Goal: Task Accomplishment & Management: Use online tool/utility

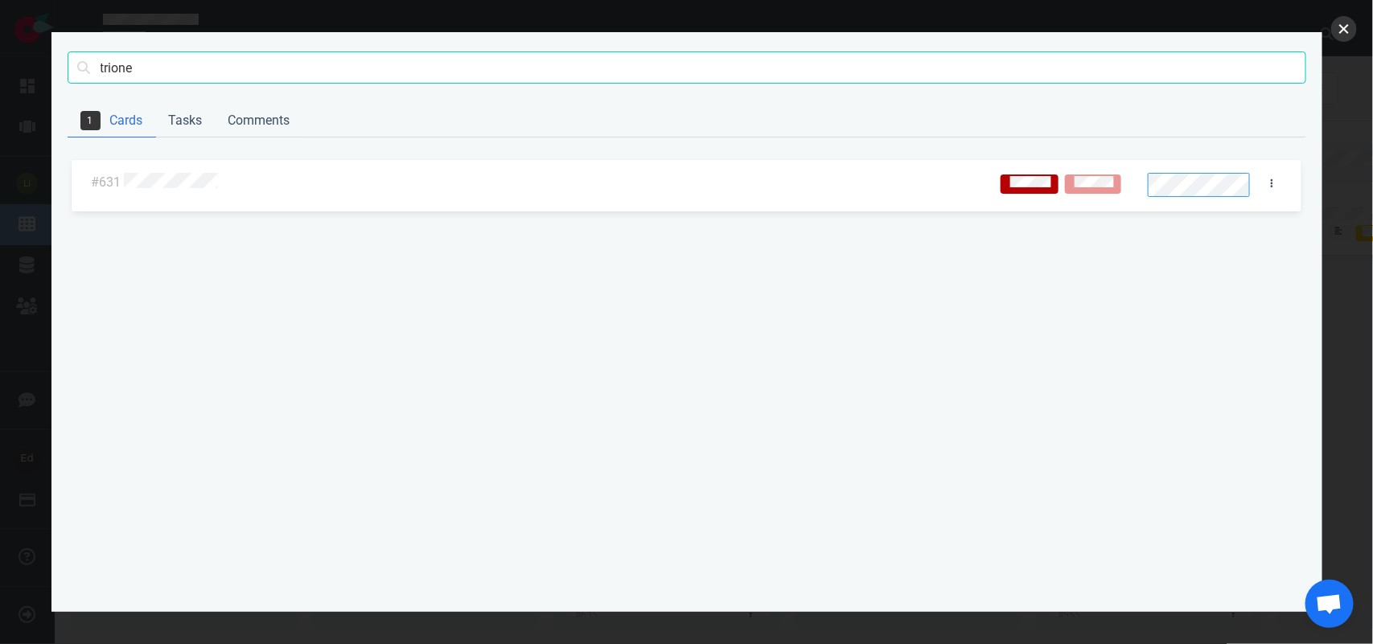
click at [1338, 28] on button "close" at bounding box center [1345, 29] width 26 height 26
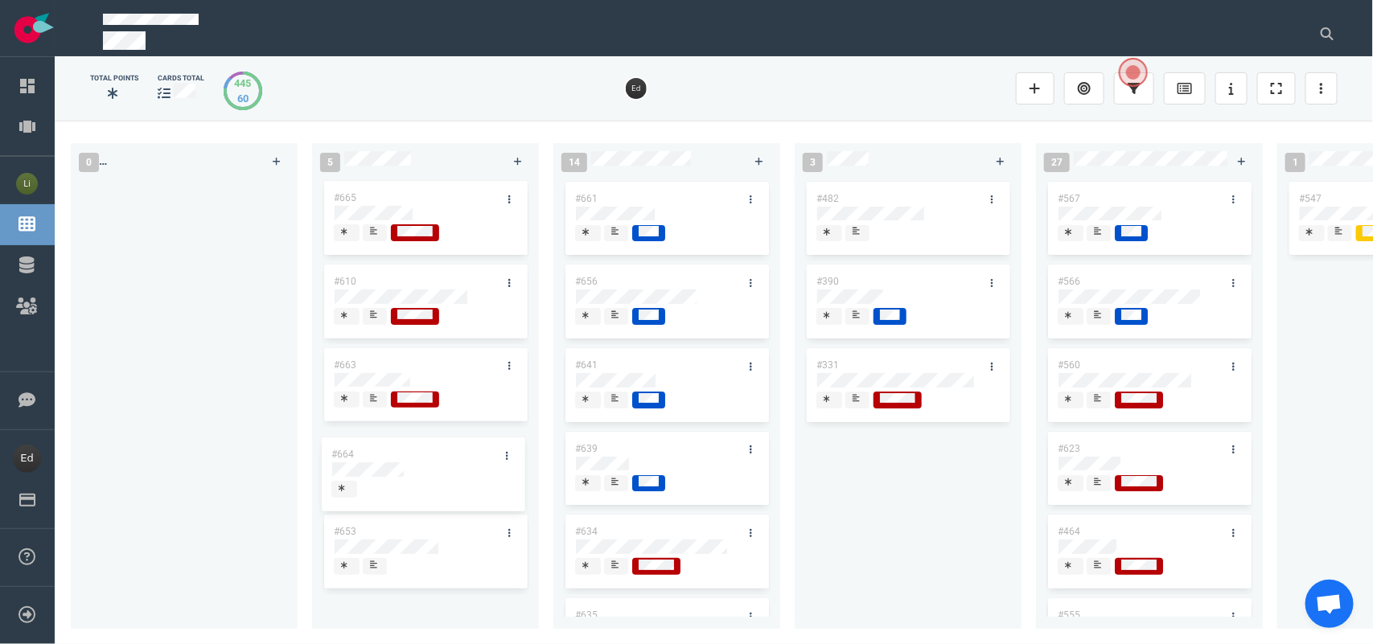
drag, startPoint x: 403, startPoint y: 200, endPoint x: 401, endPoint y: 456, distance: 256.7
click at [401, 456] on div "#664 #665 #610 #663 #653 #664" at bounding box center [426, 395] width 208 height 432
click at [509, 453] on icon at bounding box center [510, 450] width 2 height 10
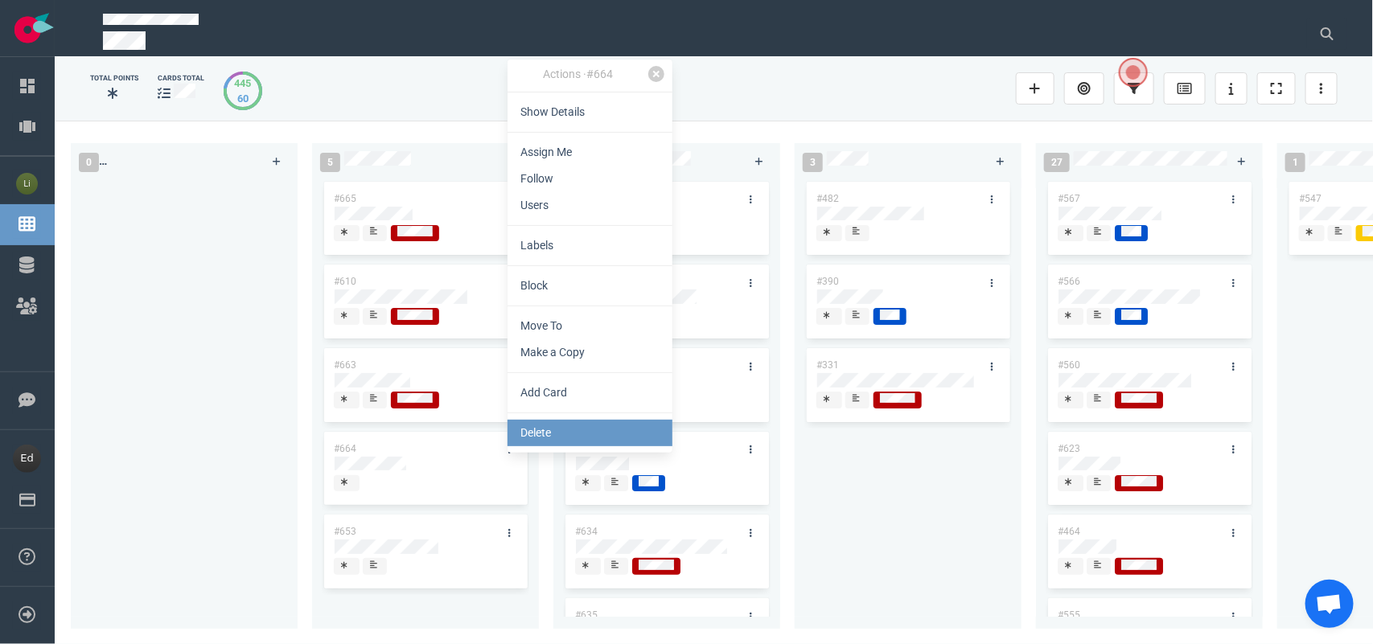
click at [532, 428] on link "Delete" at bounding box center [590, 433] width 165 height 27
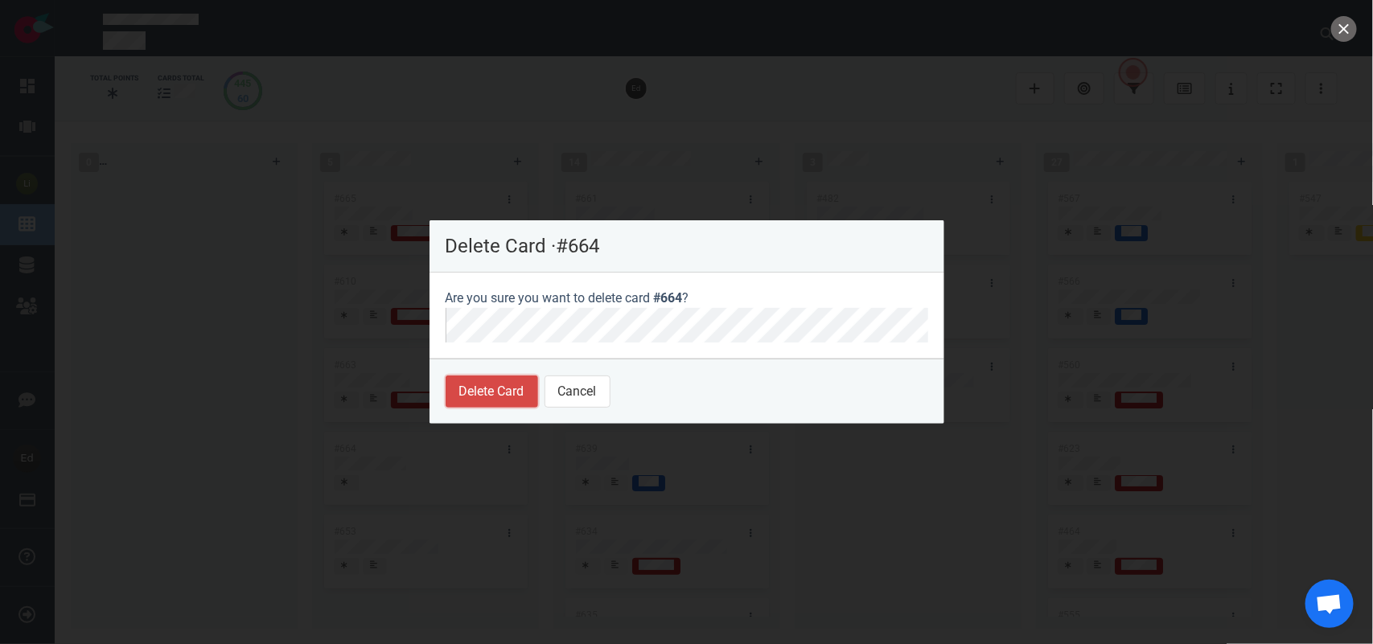
click at [501, 399] on button "Delete Card" at bounding box center [492, 392] width 93 height 32
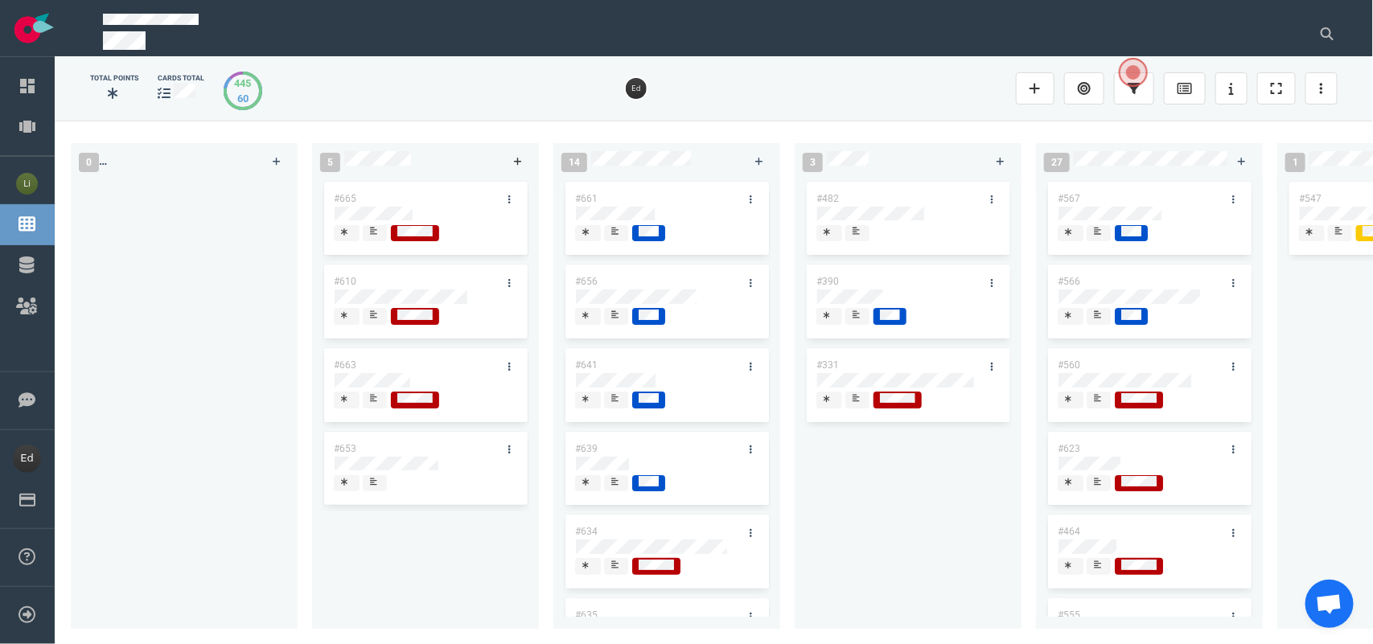
click at [514, 157] on icon at bounding box center [518, 162] width 9 height 10
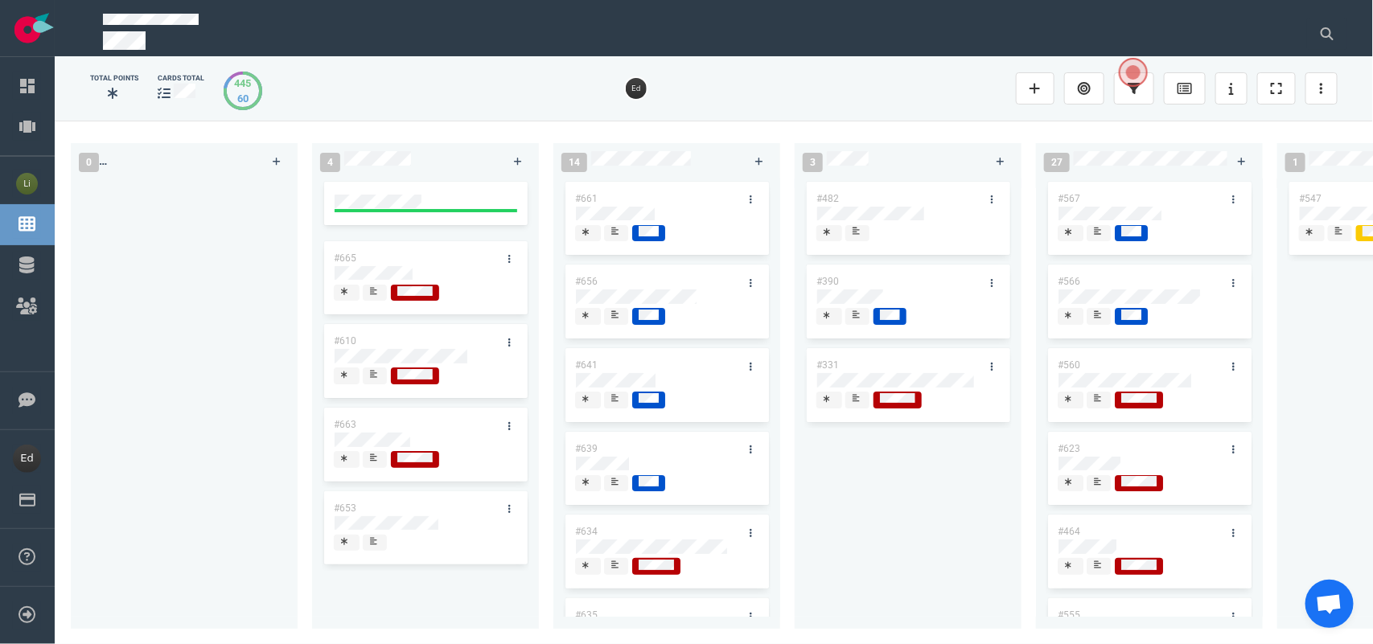
click at [248, 270] on div at bounding box center [184, 395] width 208 height 432
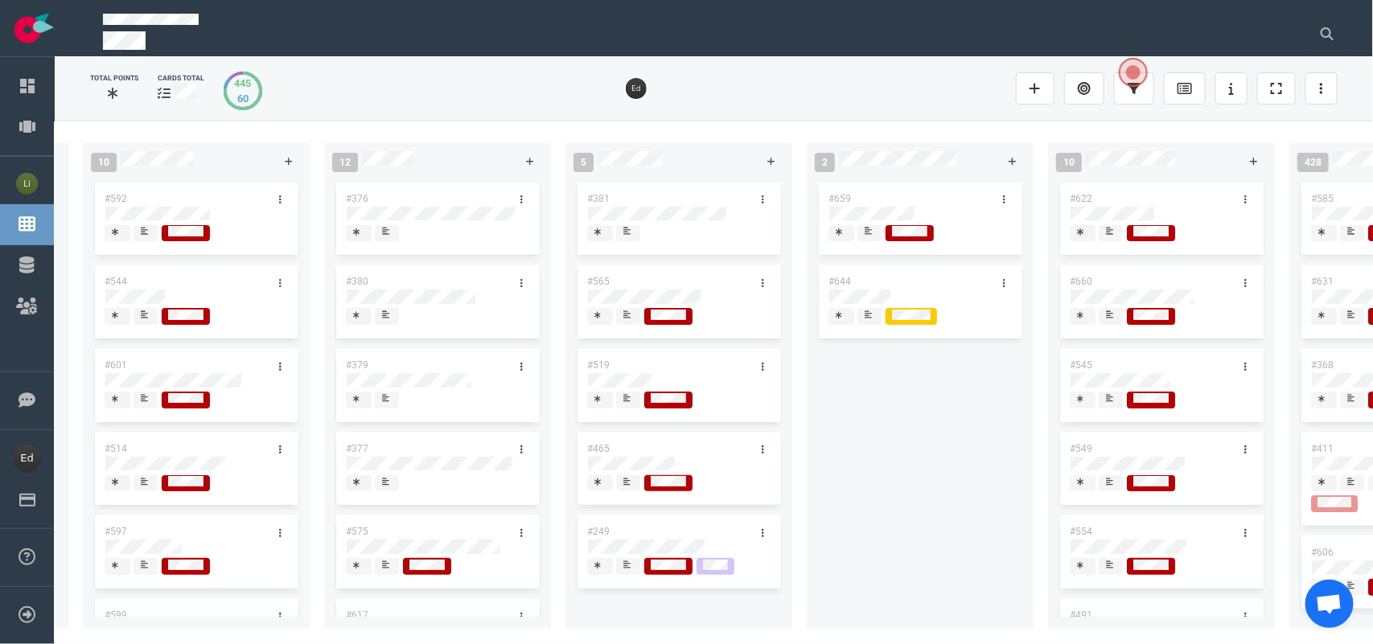
scroll to position [0, 2416]
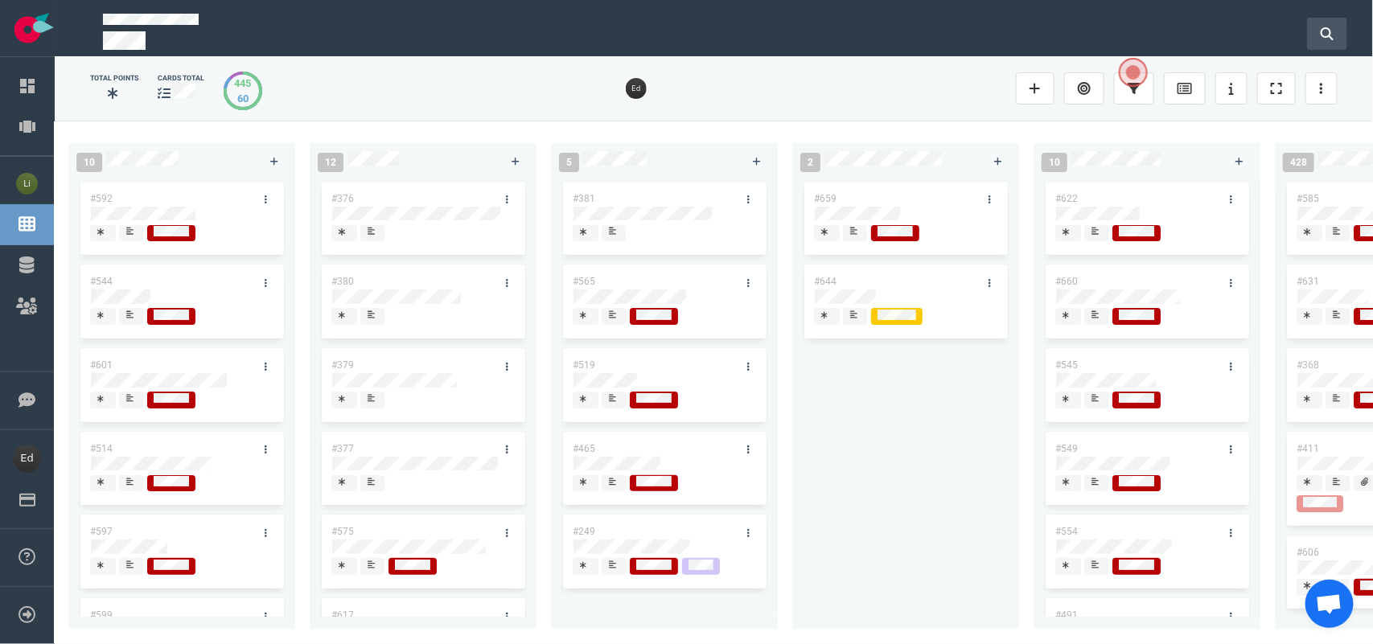
click at [1338, 24] on button at bounding box center [1327, 34] width 40 height 32
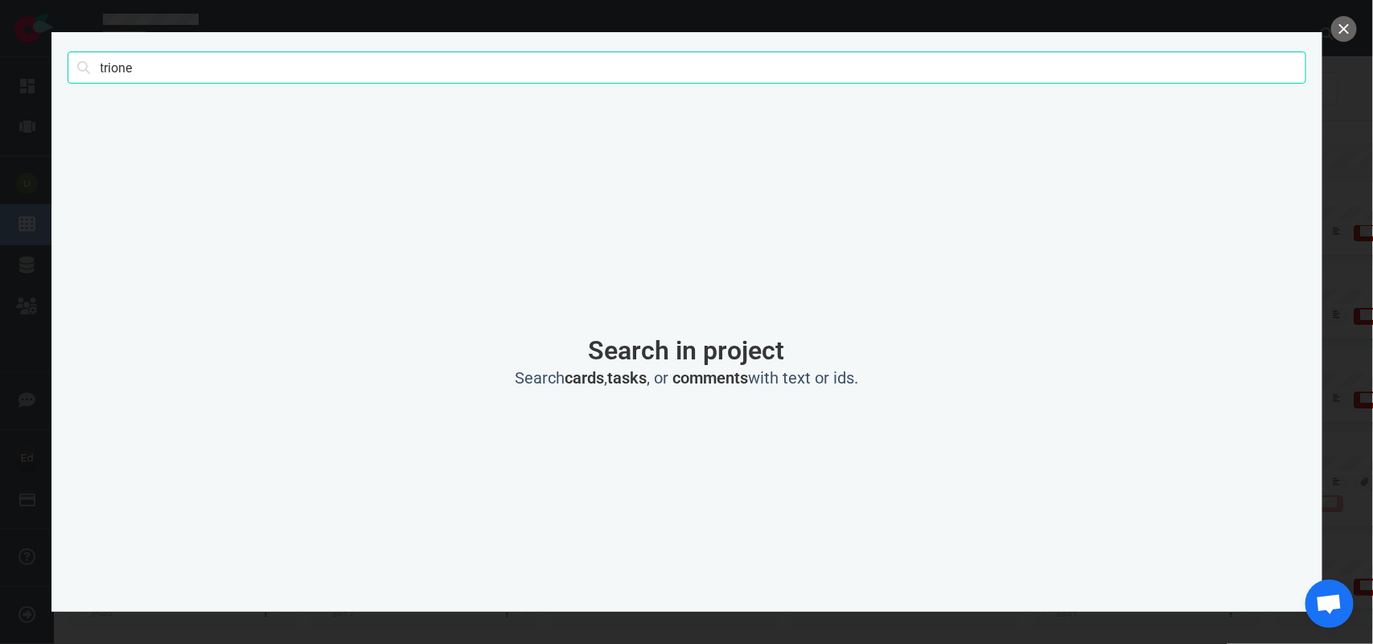
click at [113, 70] on input "trione" at bounding box center [687, 67] width 1239 height 32
type input "rossini"
click button "Search" at bounding box center [0, 0] width 0 height 0
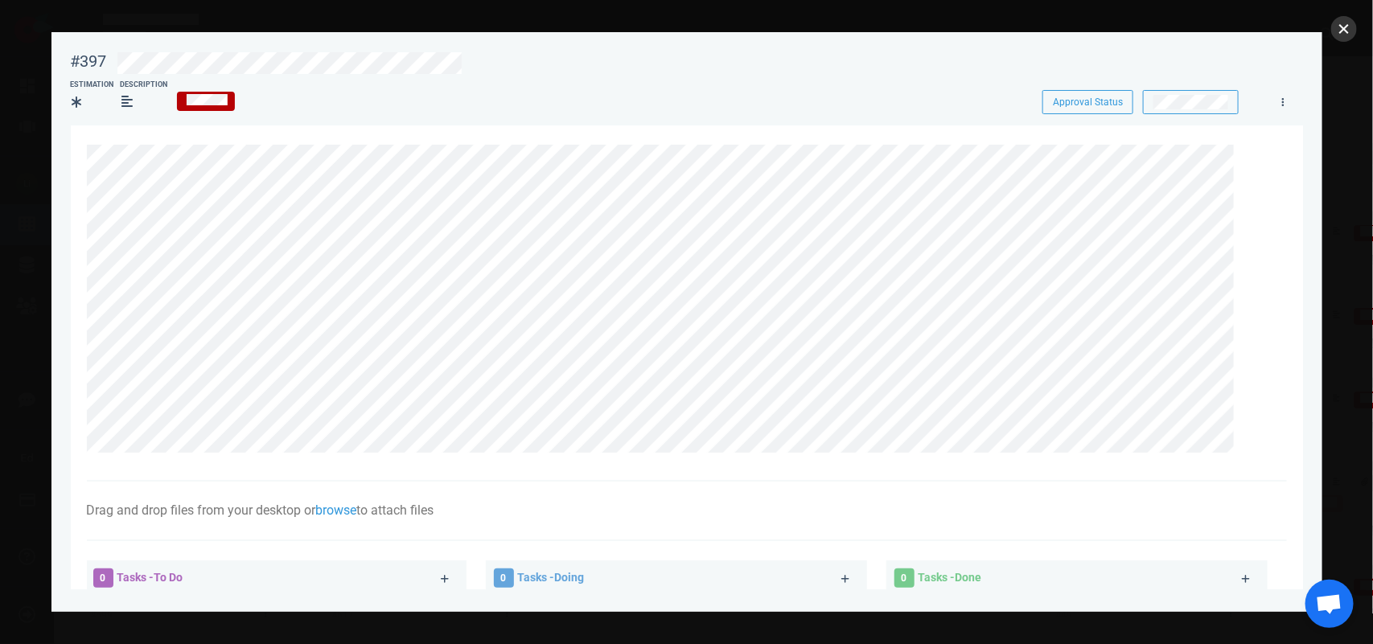
click at [1348, 28] on button "close" at bounding box center [1345, 29] width 26 height 26
